Goal: Check status: Check status

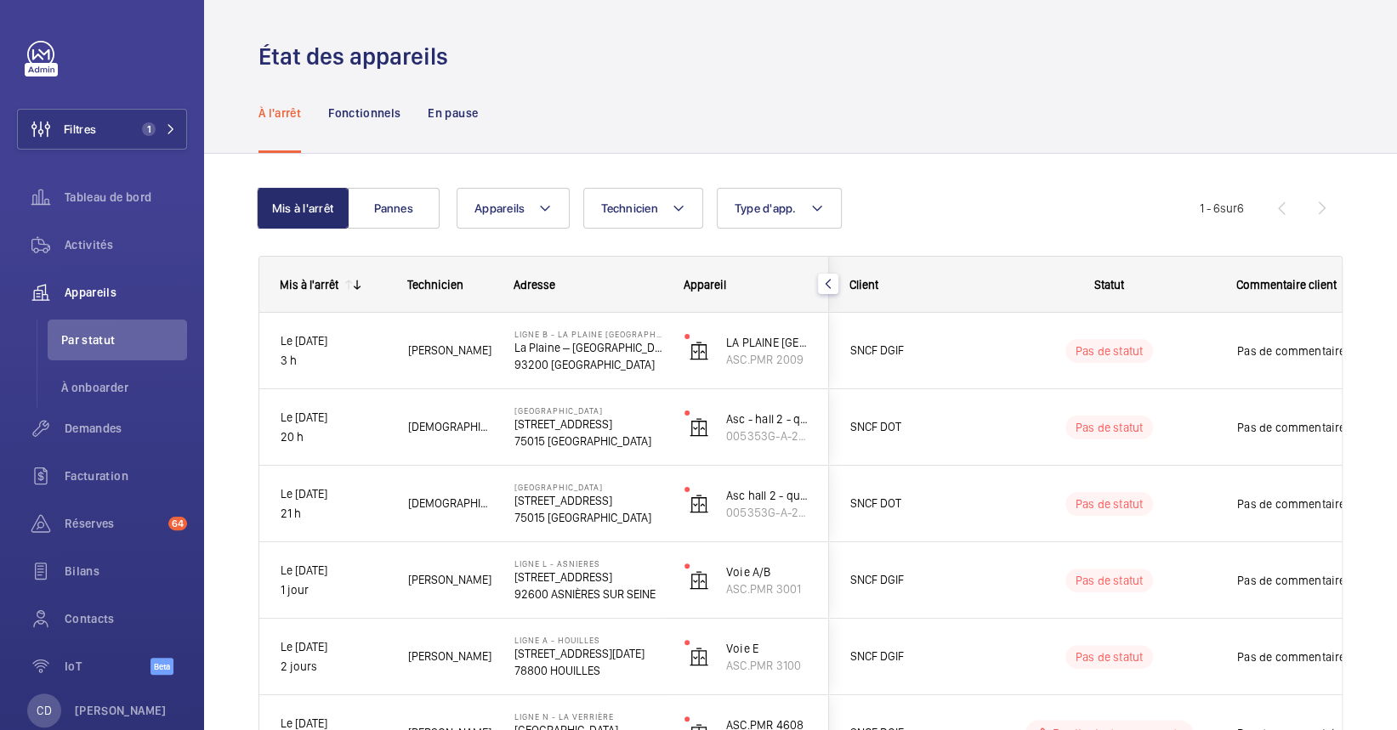
scroll to position [141, 0]
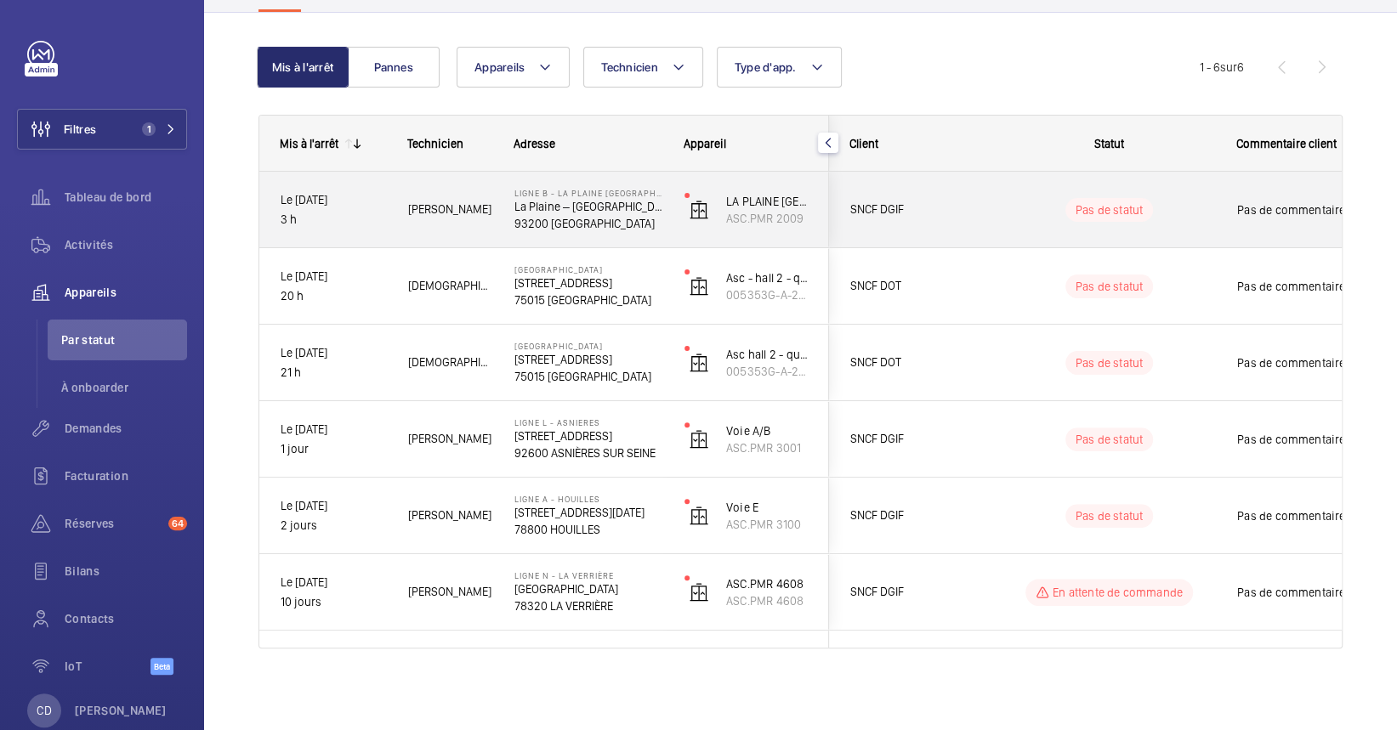
click at [520, 201] on p "La Plaine – [GEOGRAPHIC_DATA]" at bounding box center [588, 206] width 148 height 17
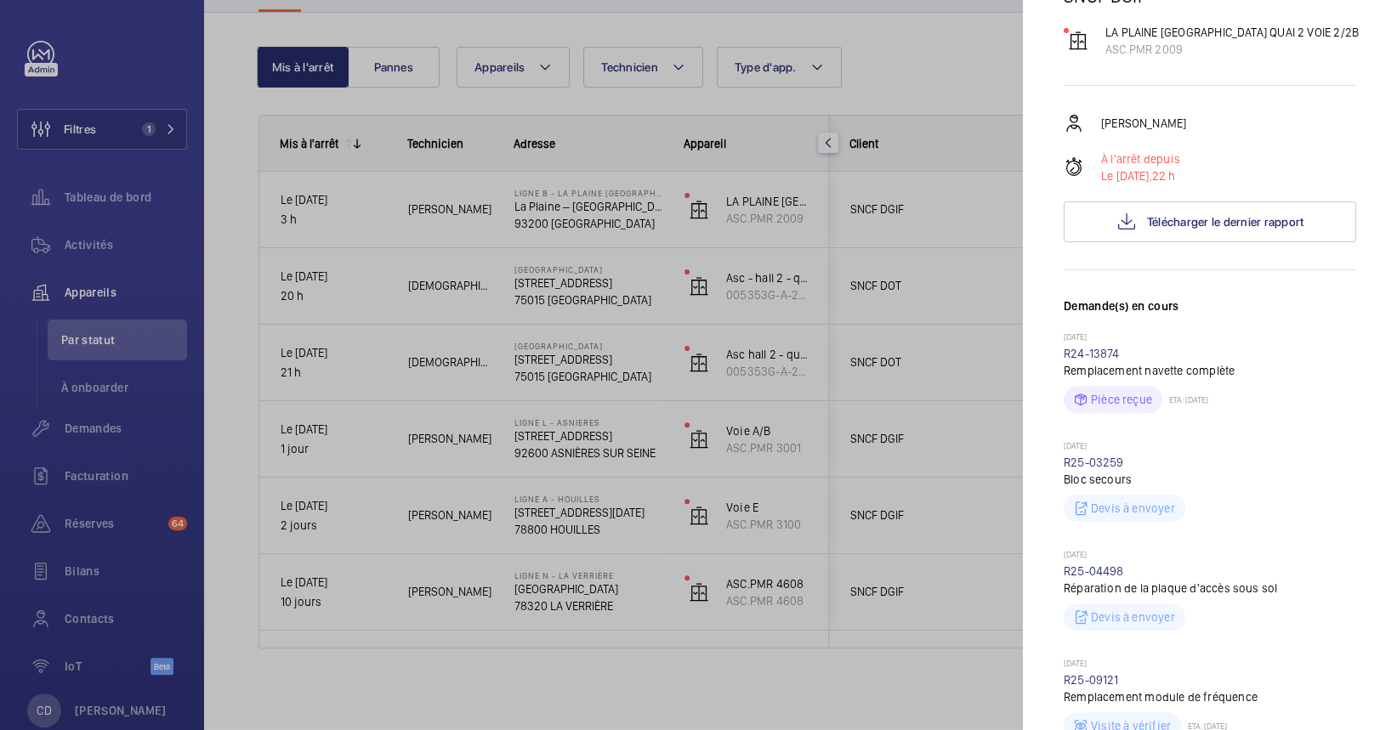
scroll to position [256, 0]
click at [1182, 234] on button "Télécharger le dernier rapport" at bounding box center [1210, 221] width 293 height 41
click at [577, 290] on div at bounding box center [698, 365] width 1397 height 730
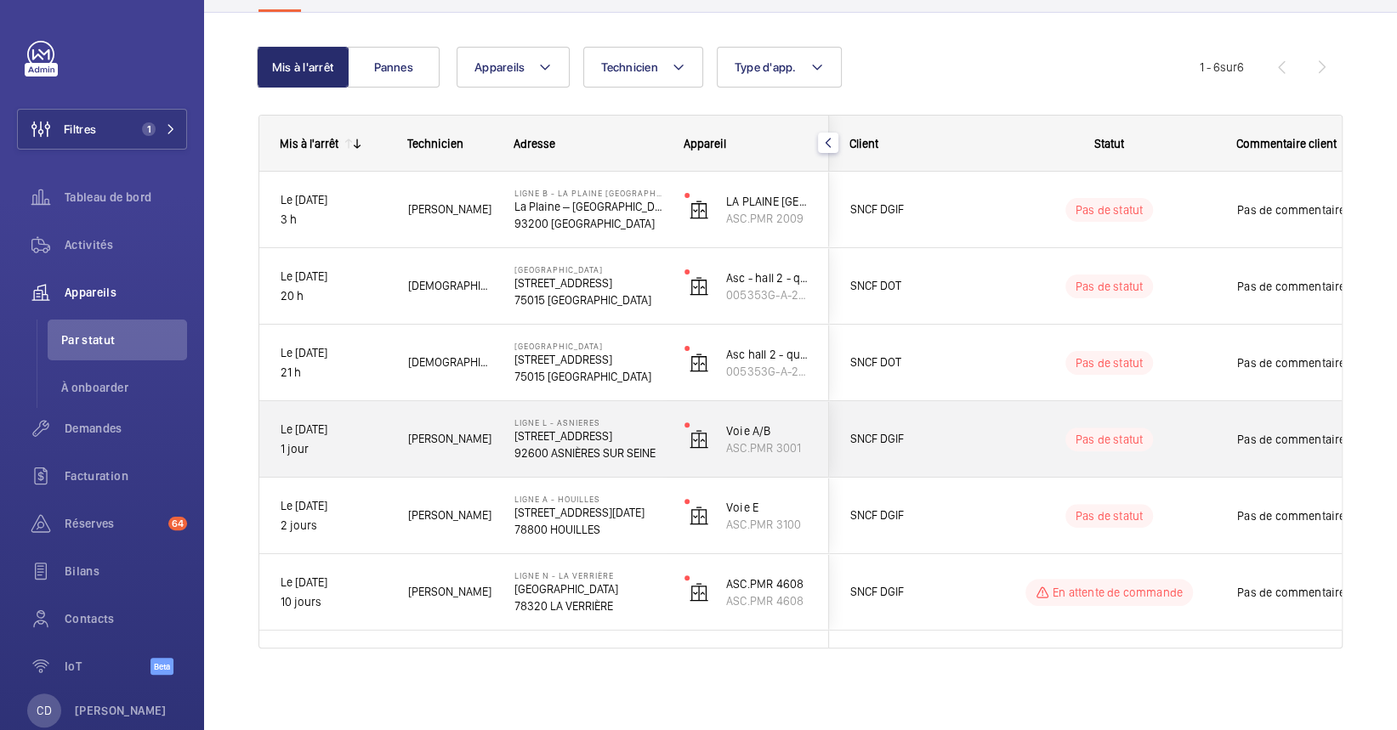
click at [432, 429] on span "[PERSON_NAME]" at bounding box center [450, 439] width 84 height 20
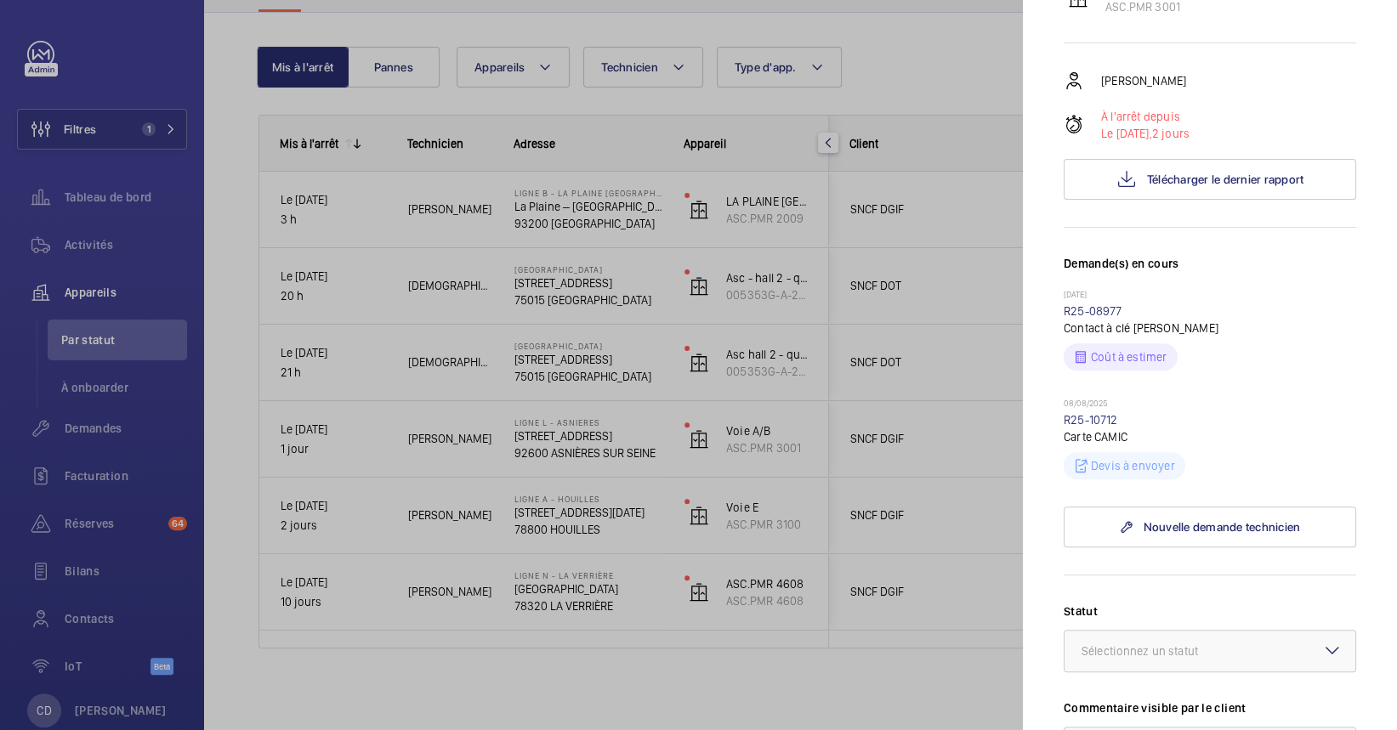
scroll to position [313, 0]
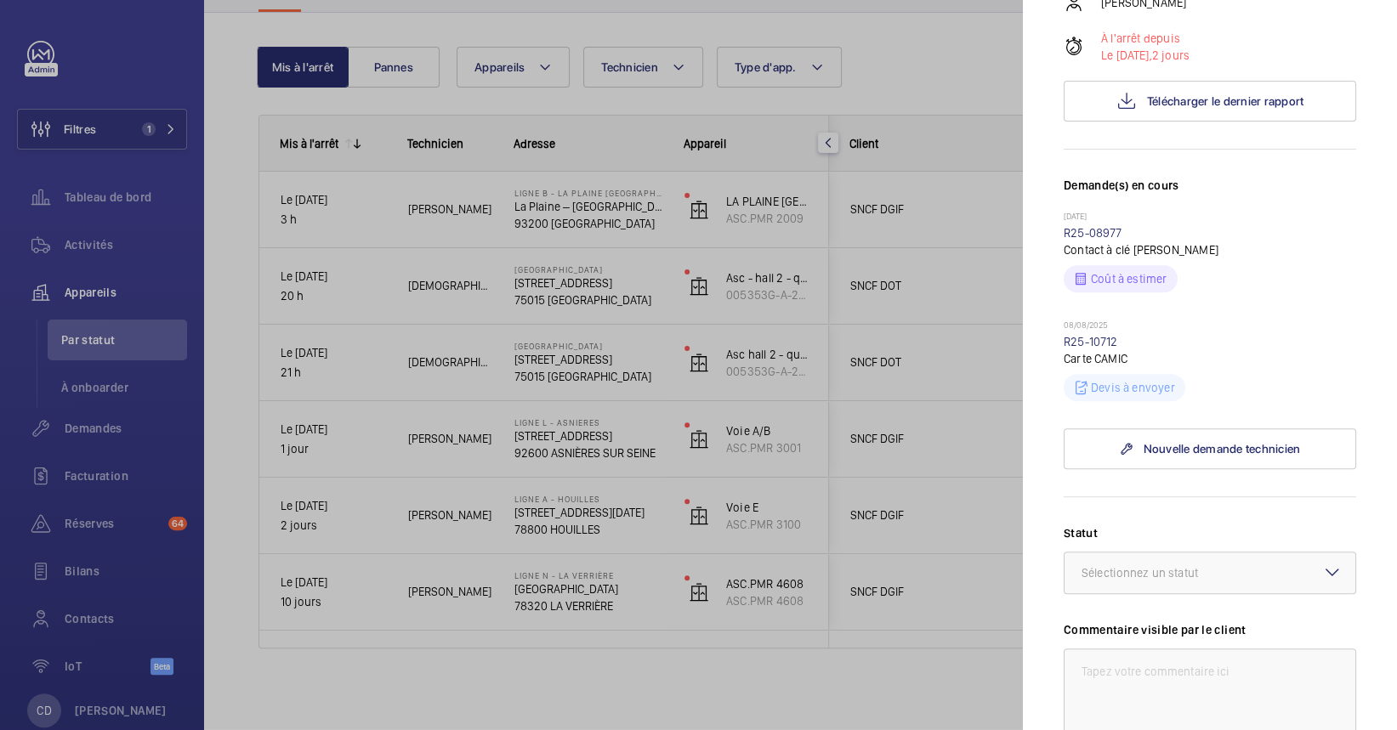
click at [547, 385] on div at bounding box center [698, 365] width 1397 height 730
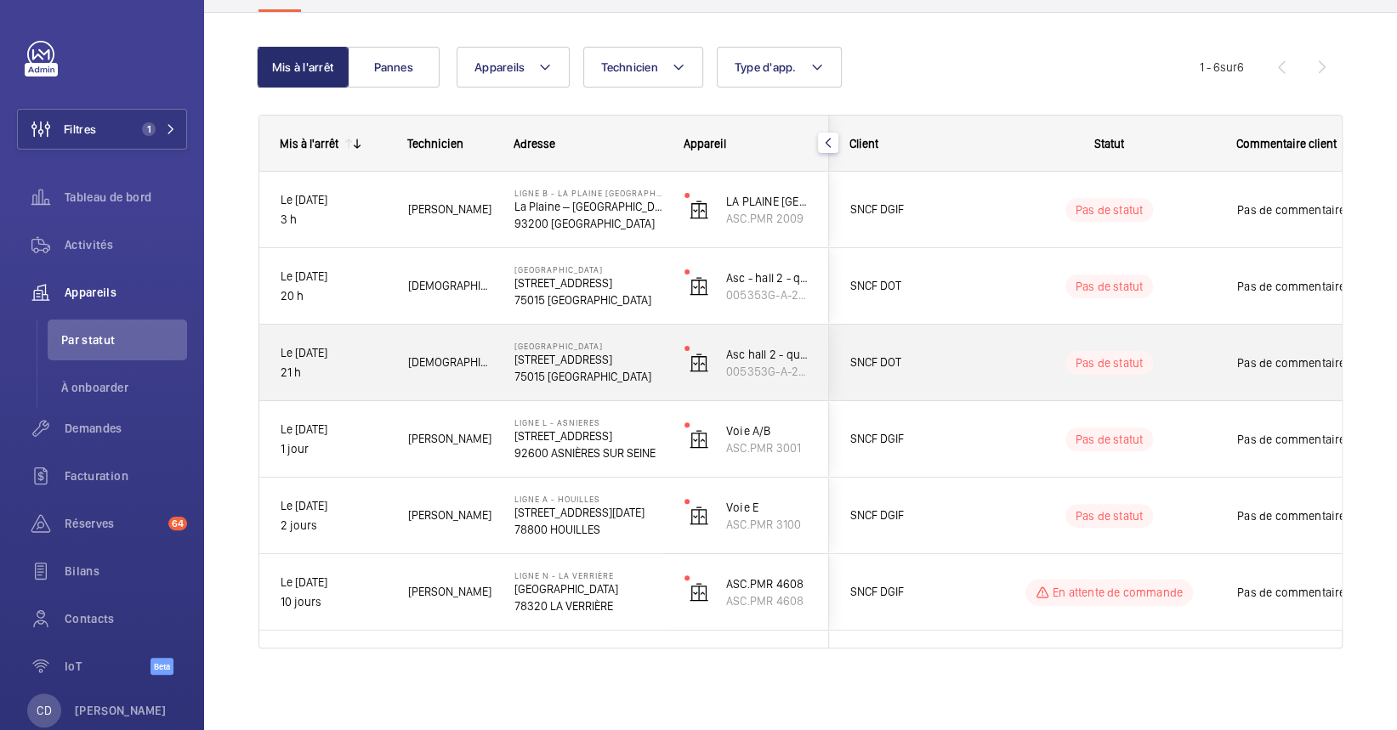
click at [568, 368] on p "75015 [GEOGRAPHIC_DATA]" at bounding box center [588, 376] width 148 height 17
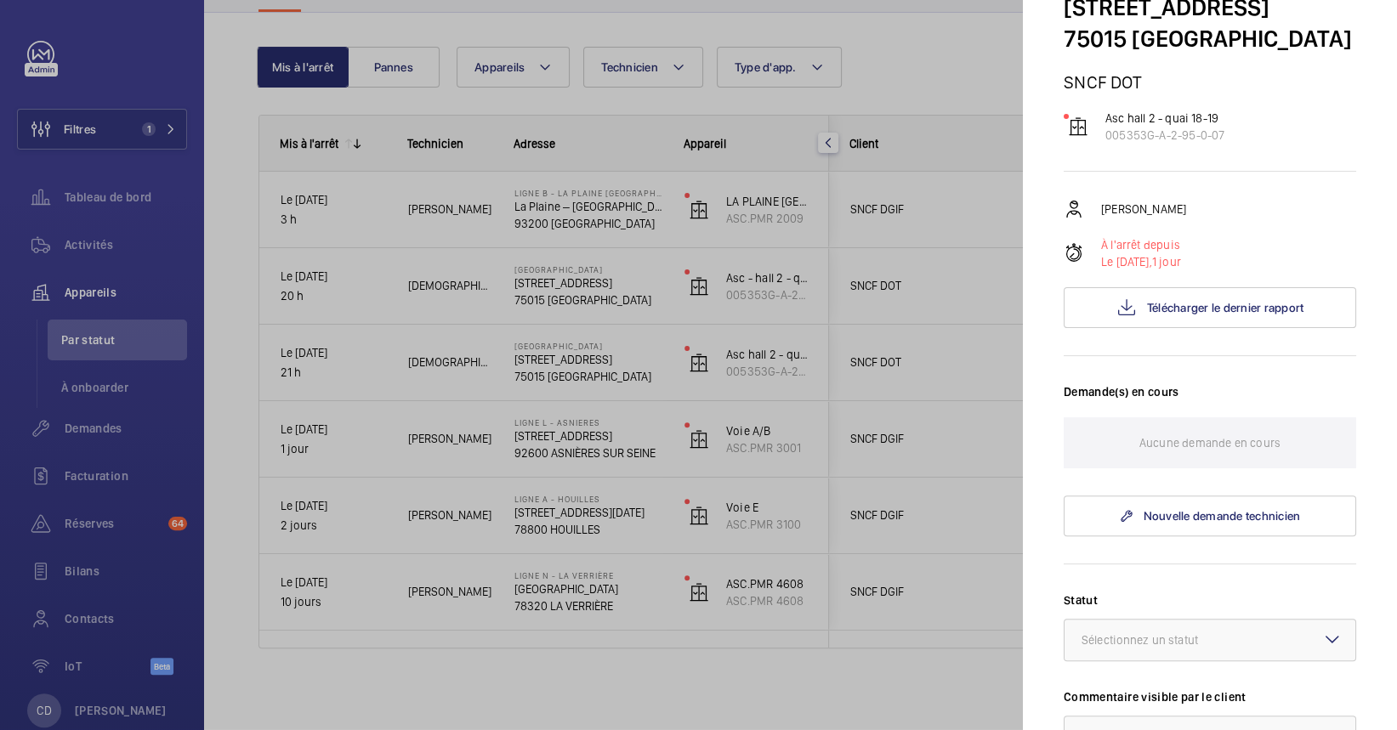
scroll to position [106, 0]
click at [1238, 328] on button "Télécharger le dernier rapport" at bounding box center [1210, 307] width 293 height 41
click at [959, 551] on div at bounding box center [698, 365] width 1397 height 730
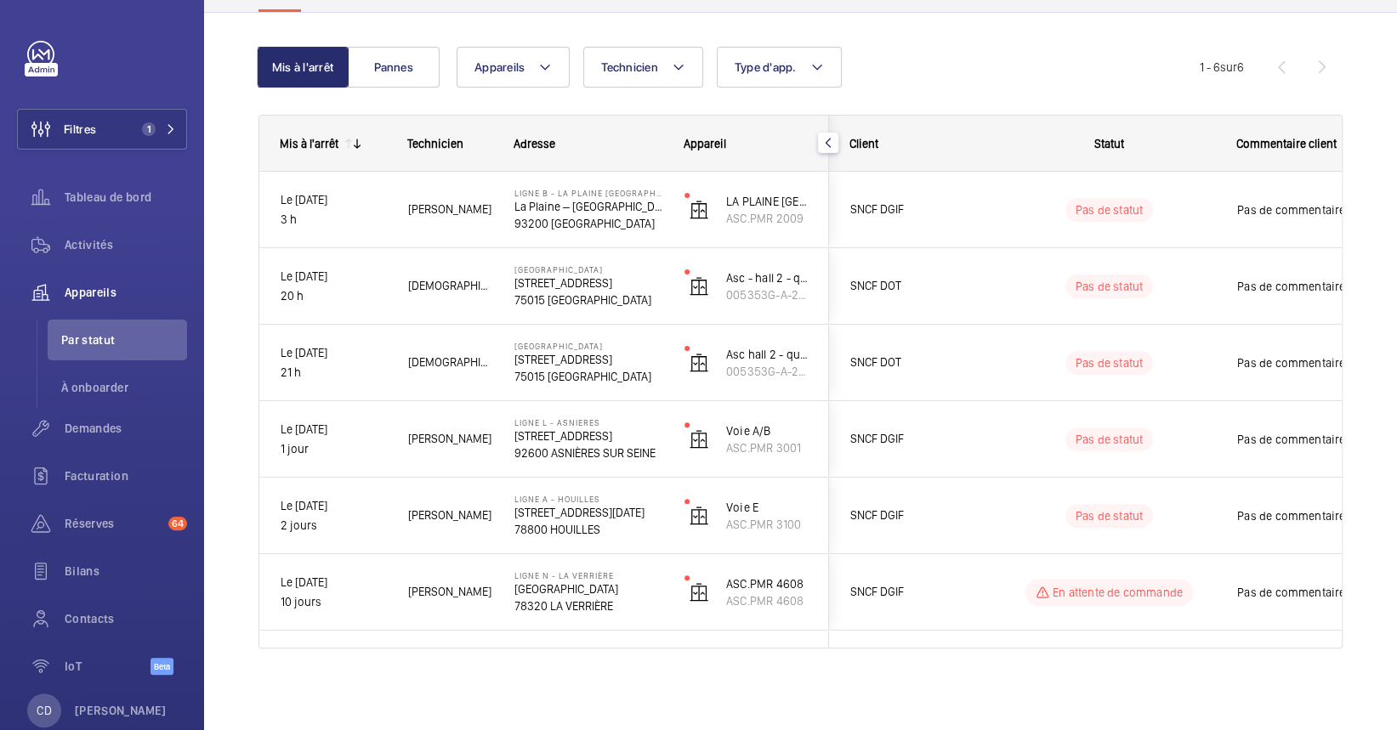
scroll to position [0, 0]
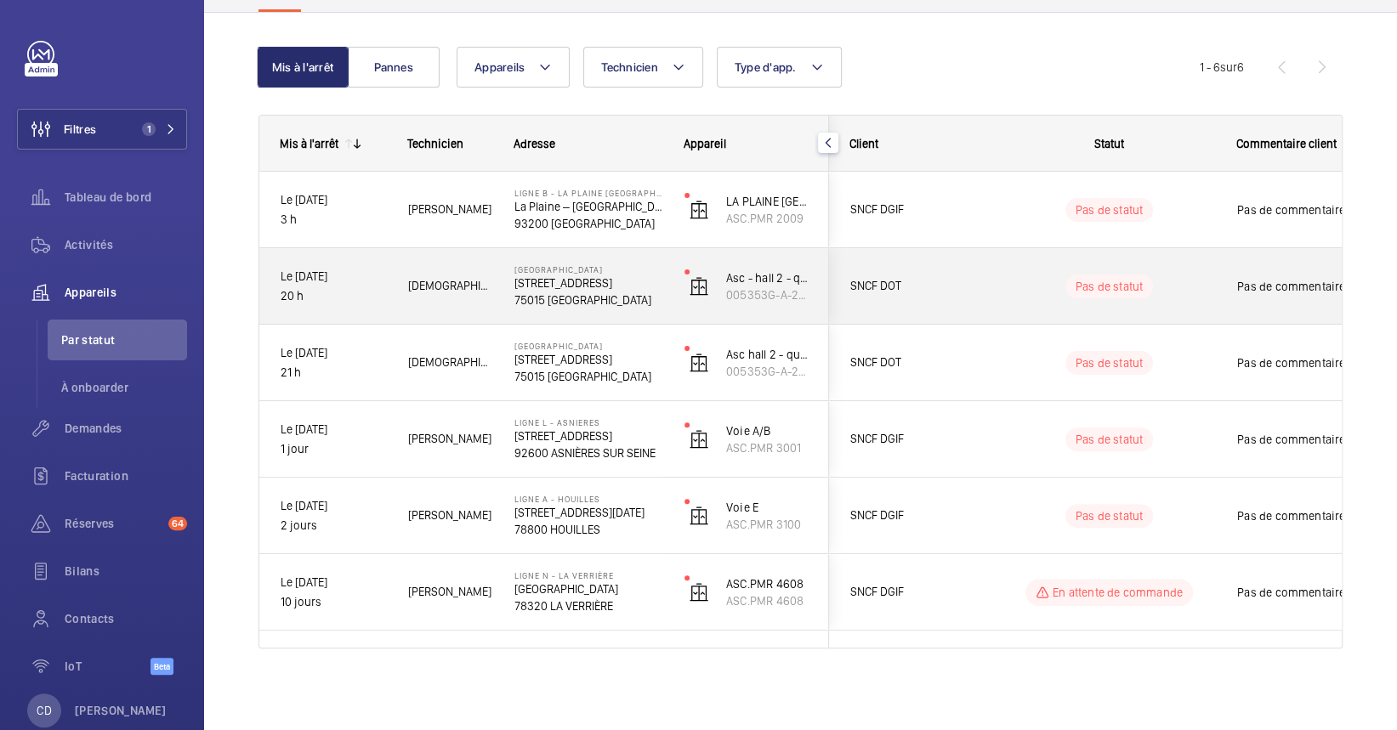
click at [1033, 293] on wm-front-pills-cell "Pas de statut" at bounding box center [1109, 287] width 212 height 24
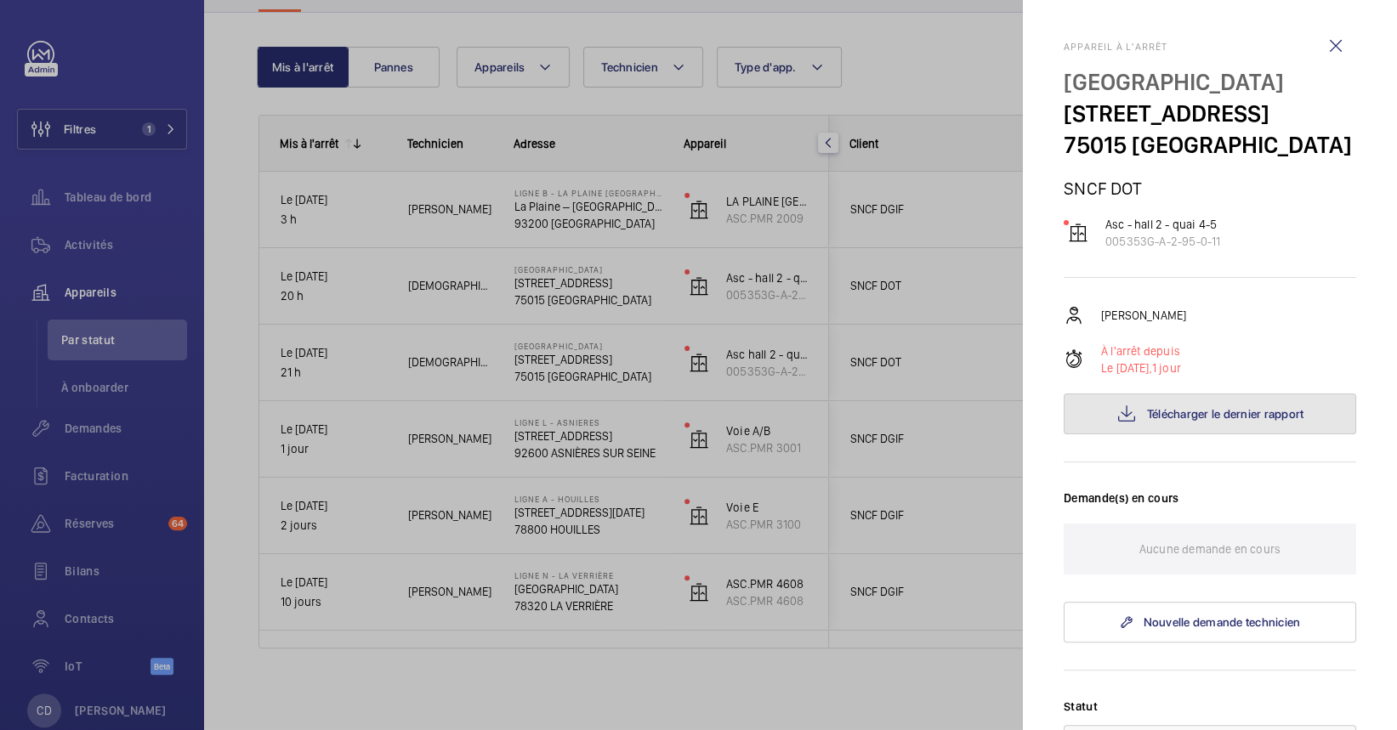
click at [1261, 435] on button "Télécharger le dernier rapport" at bounding box center [1210, 414] width 293 height 41
click at [452, 583] on div at bounding box center [698, 365] width 1397 height 730
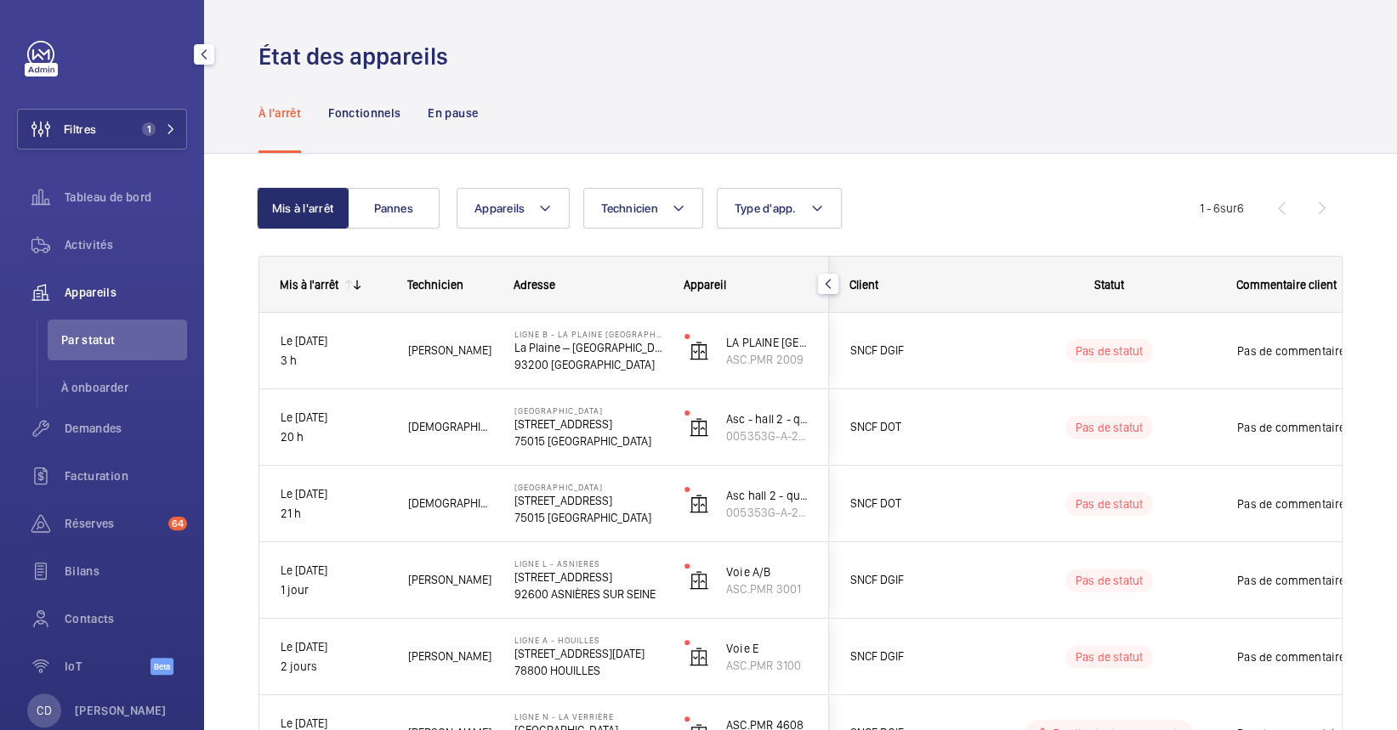
scroll to position [38, 0]
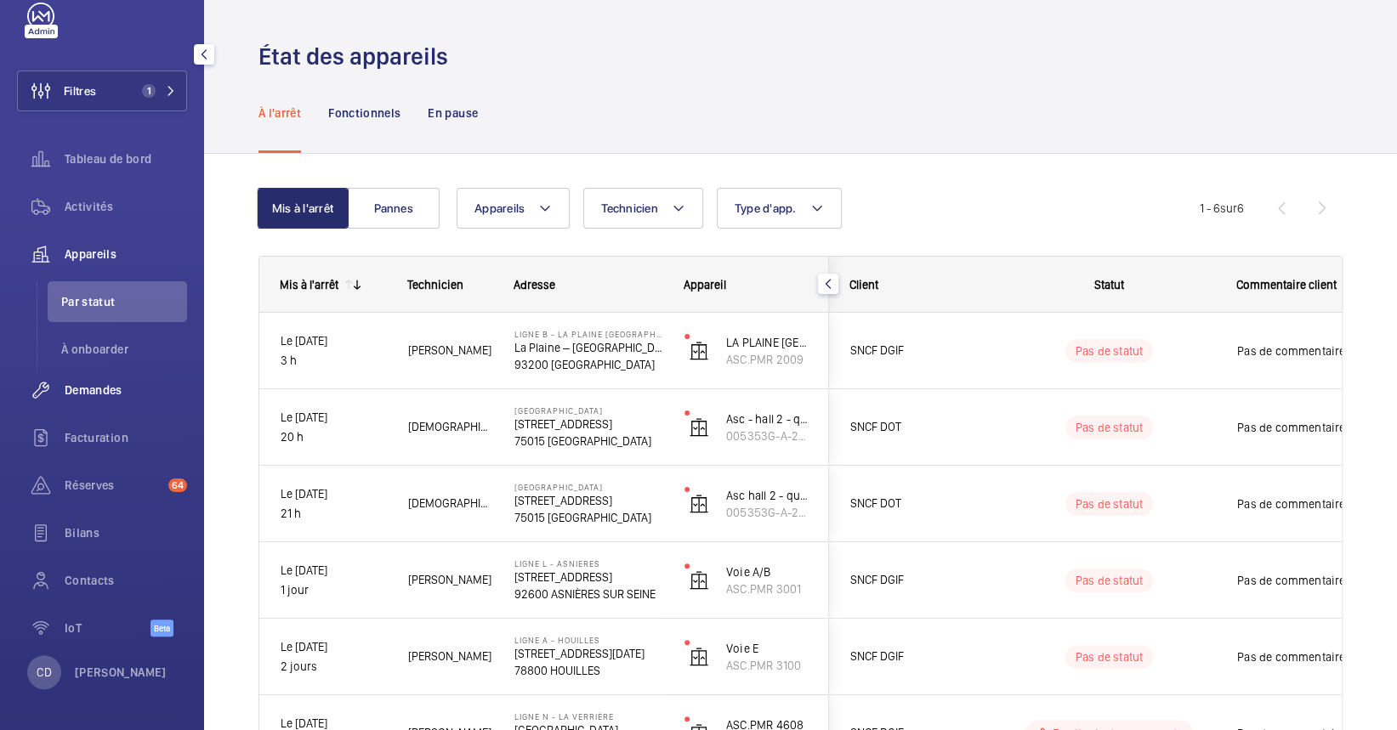
click at [117, 397] on span "Demandes" at bounding box center [126, 390] width 122 height 17
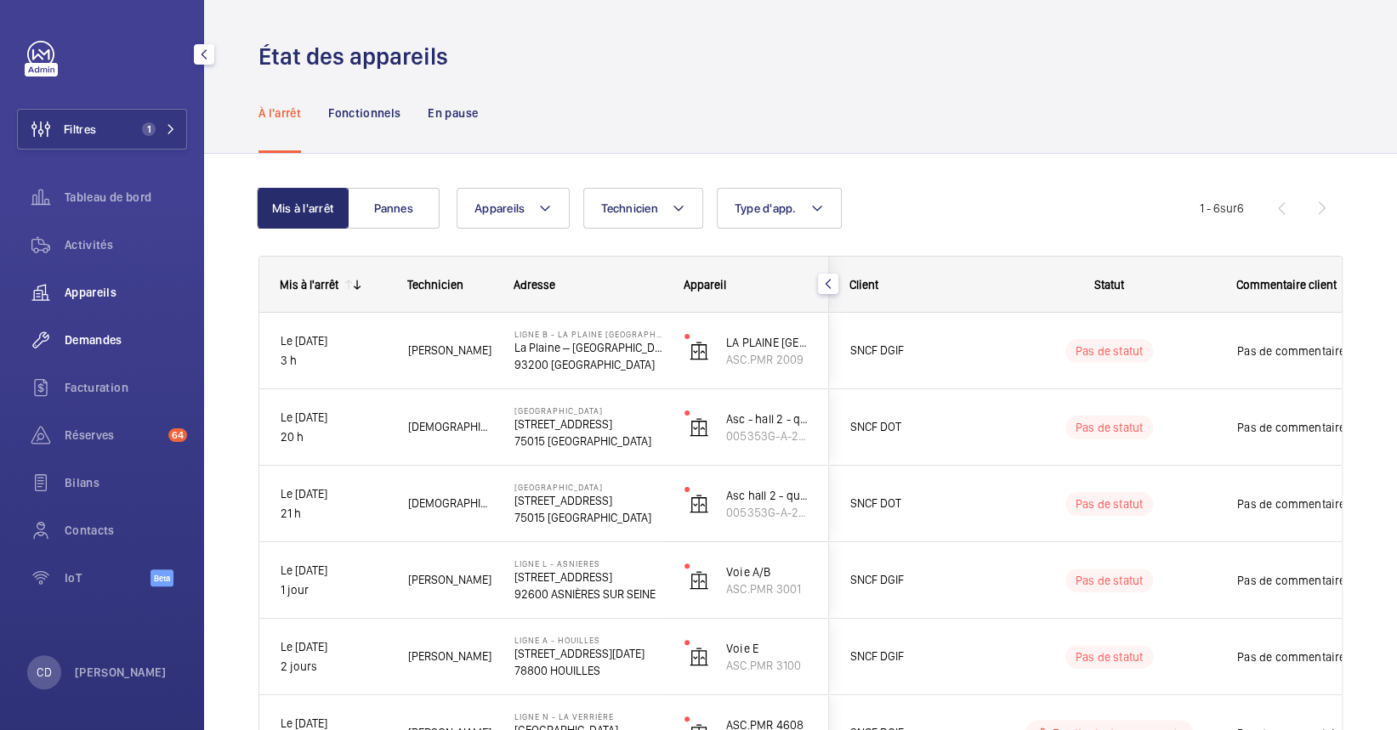
click at [117, 349] on span "Demandes" at bounding box center [126, 340] width 122 height 17
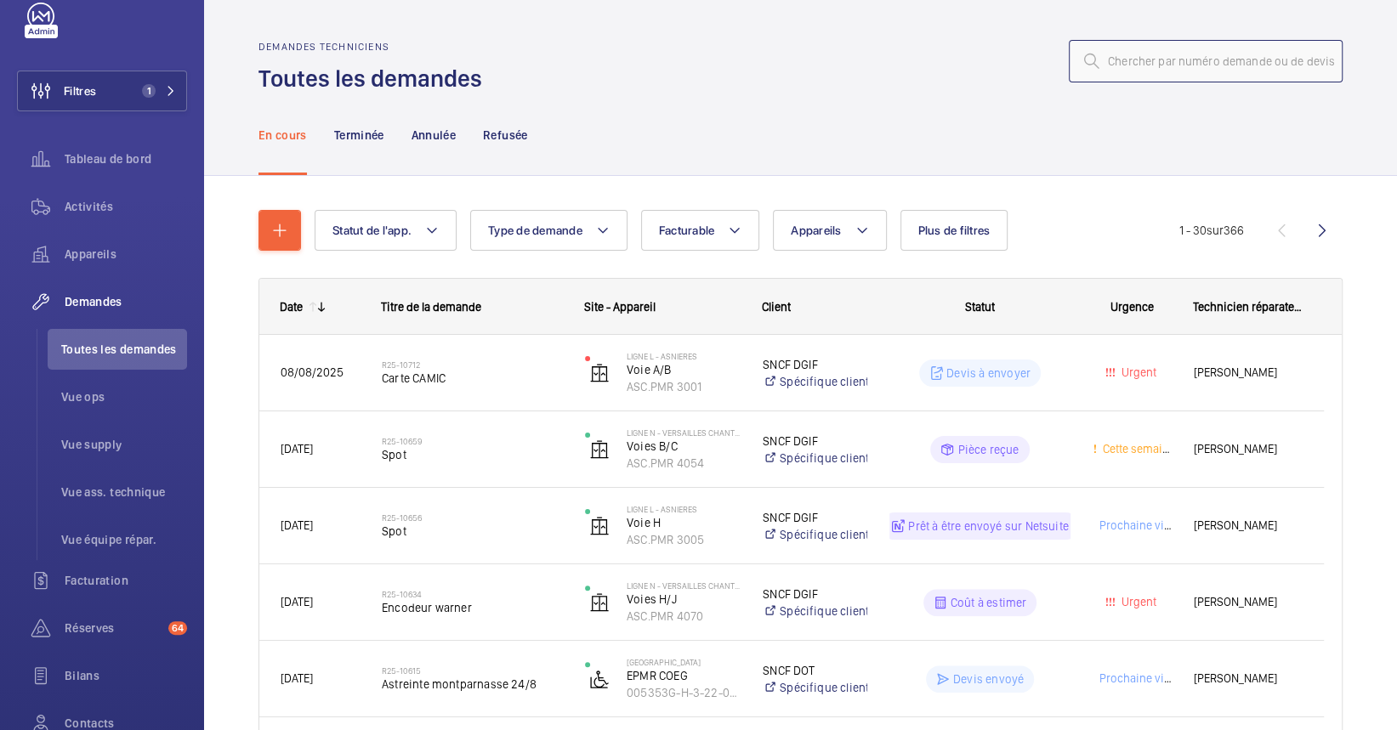
click at [1151, 64] on input "text" at bounding box center [1206, 61] width 274 height 43
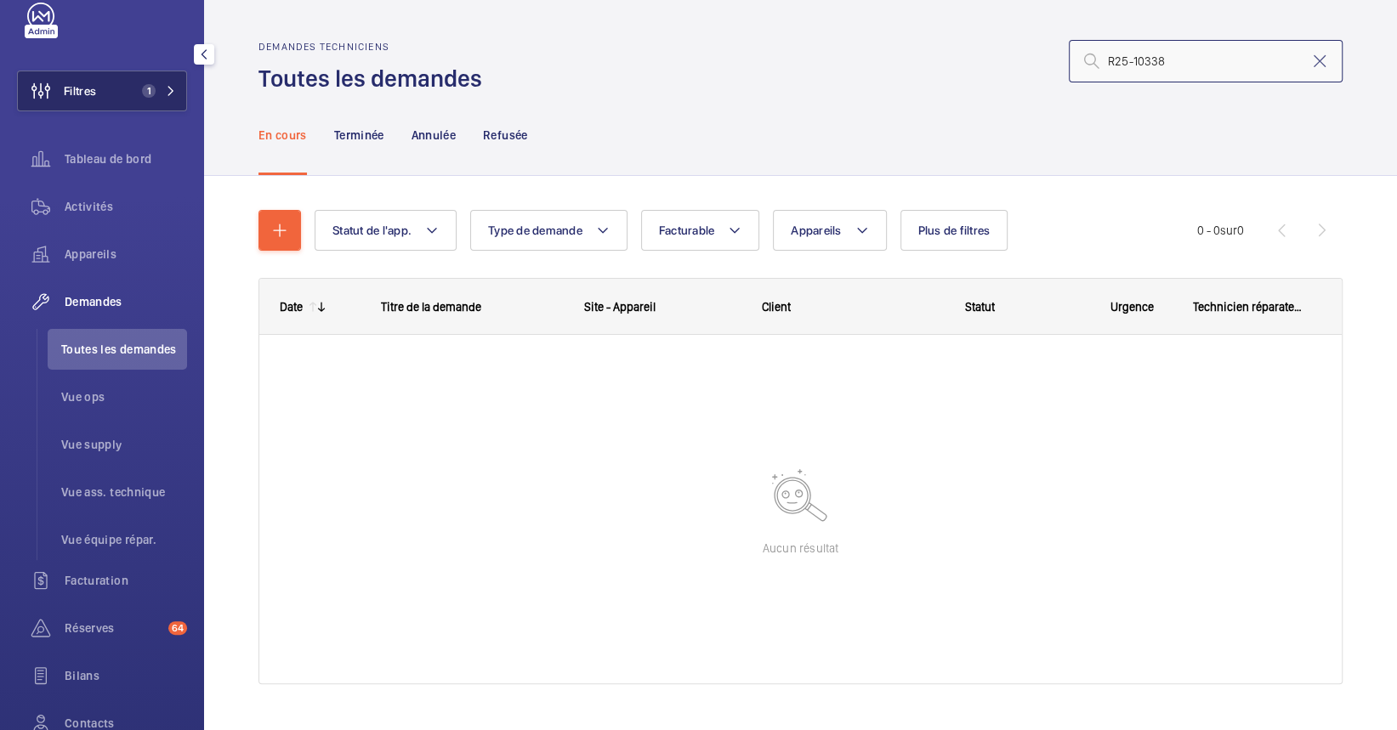
type input "R25-10338"
click at [122, 88] on button "Filtres 1" at bounding box center [102, 91] width 170 height 41
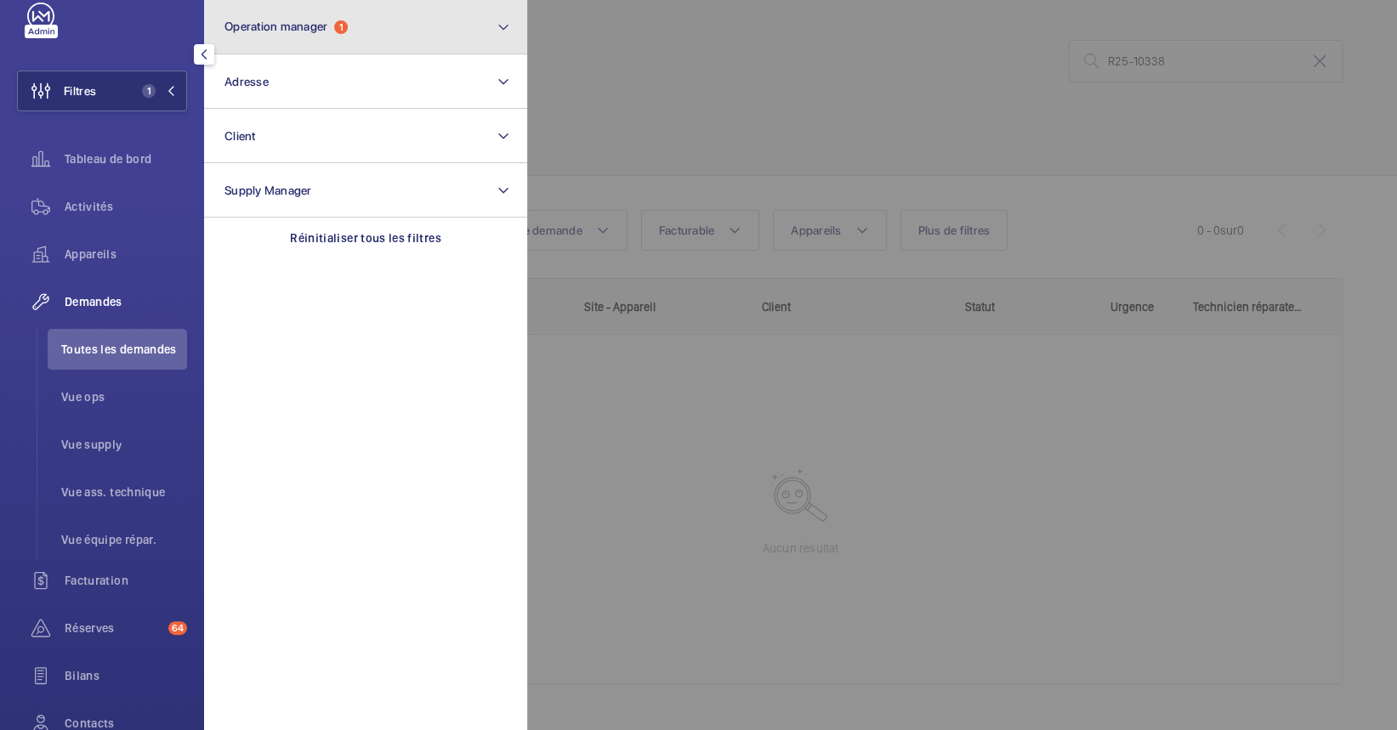
click at [303, 33] on span "Operation manager" at bounding box center [275, 27] width 103 height 14
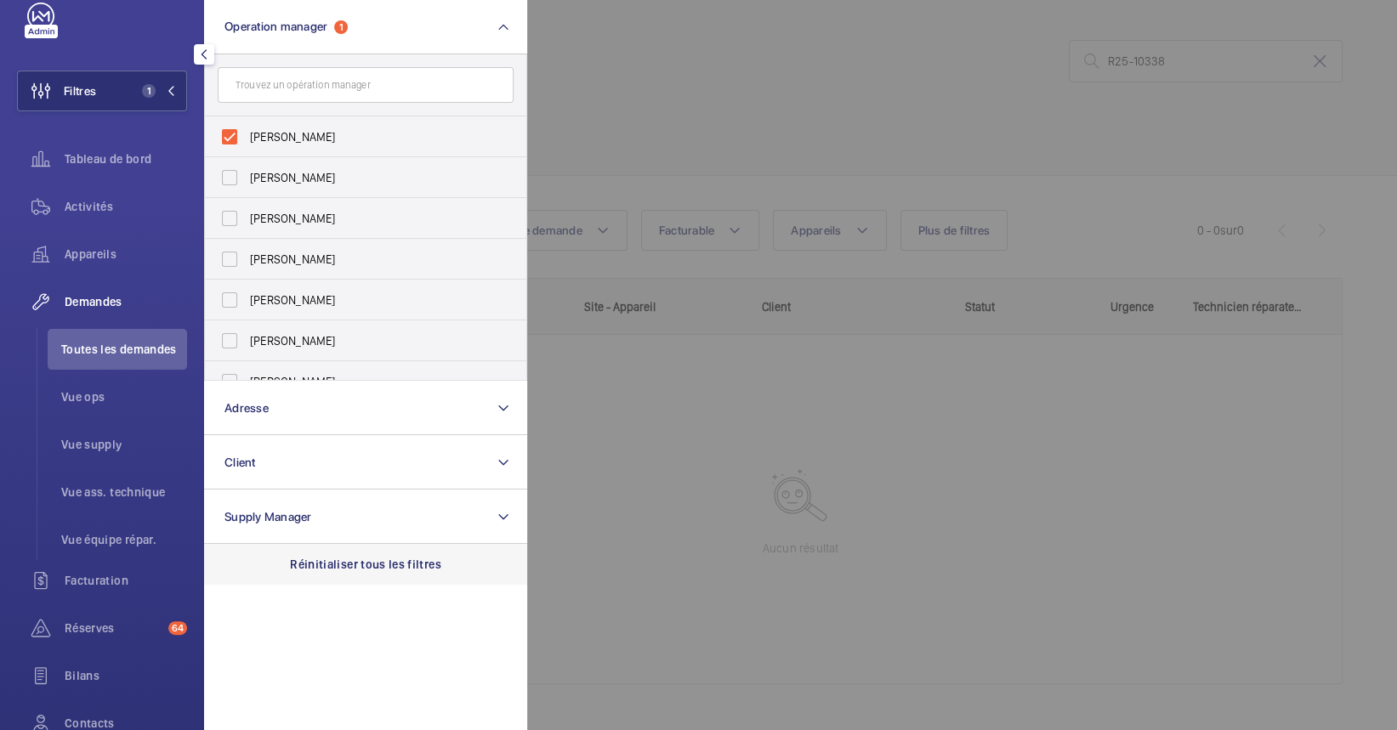
click at [378, 561] on p "Réinitialiser tous les filtres" at bounding box center [365, 564] width 151 height 17
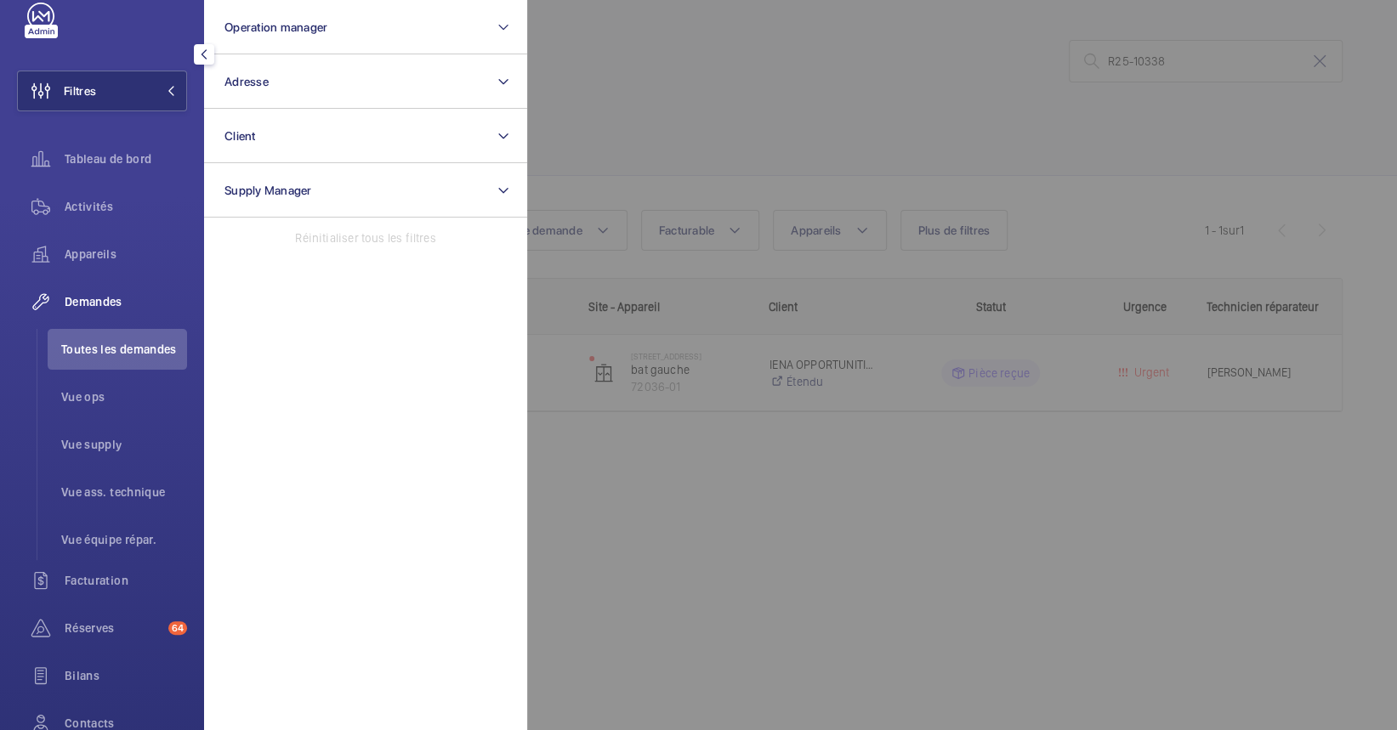
click at [974, 392] on div at bounding box center [1225, 365] width 1397 height 730
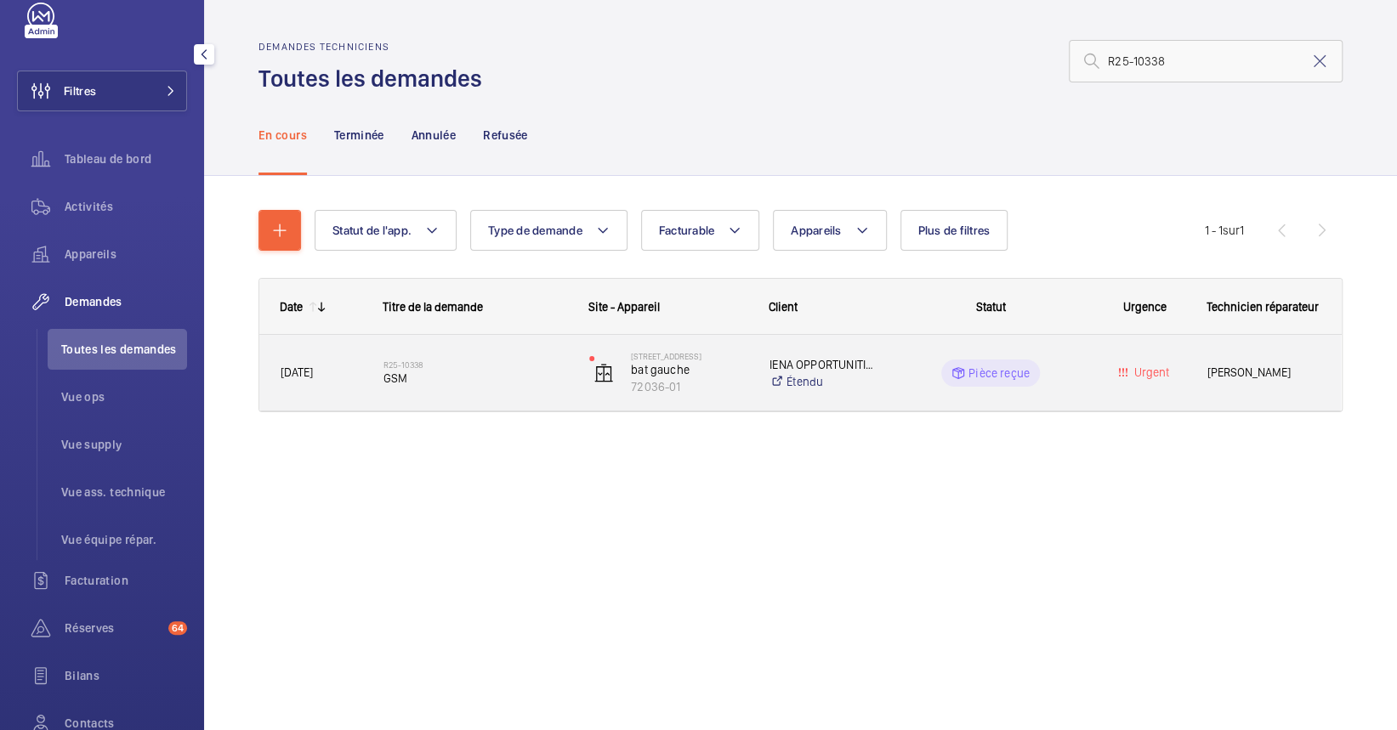
click at [515, 388] on div "R25-10338 GSM" at bounding box center [475, 373] width 184 height 49
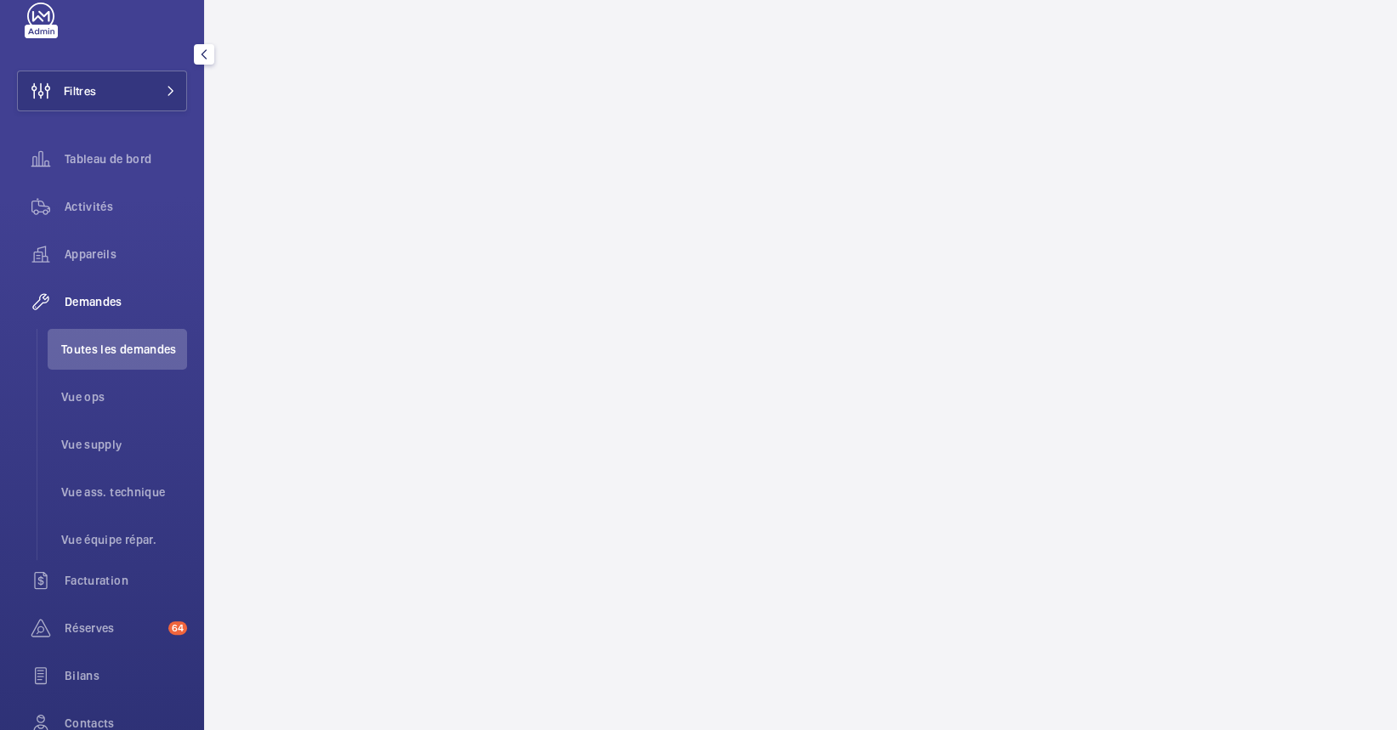
click at [793, 119] on wm-front-async-data-loader at bounding box center [800, 365] width 1193 height 730
